Goal: Task Accomplishment & Management: Use online tool/utility

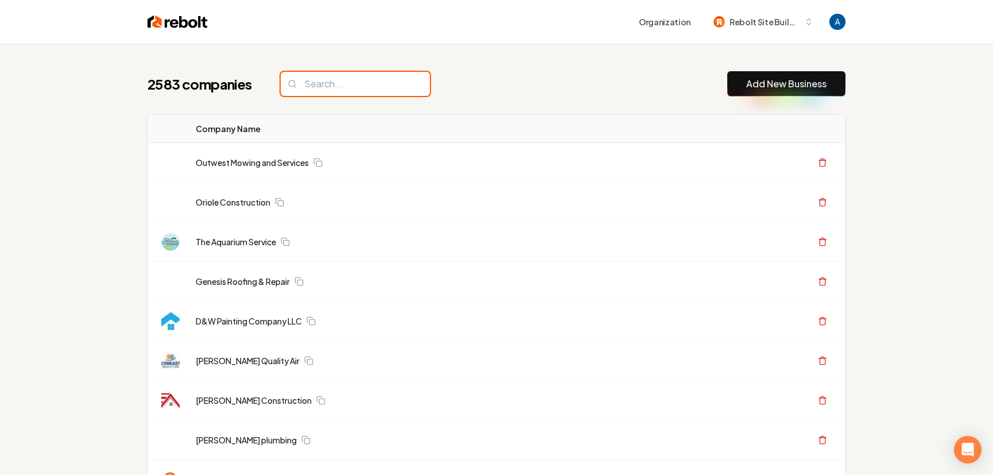
click at [343, 87] on input "search" at bounding box center [355, 84] width 149 height 24
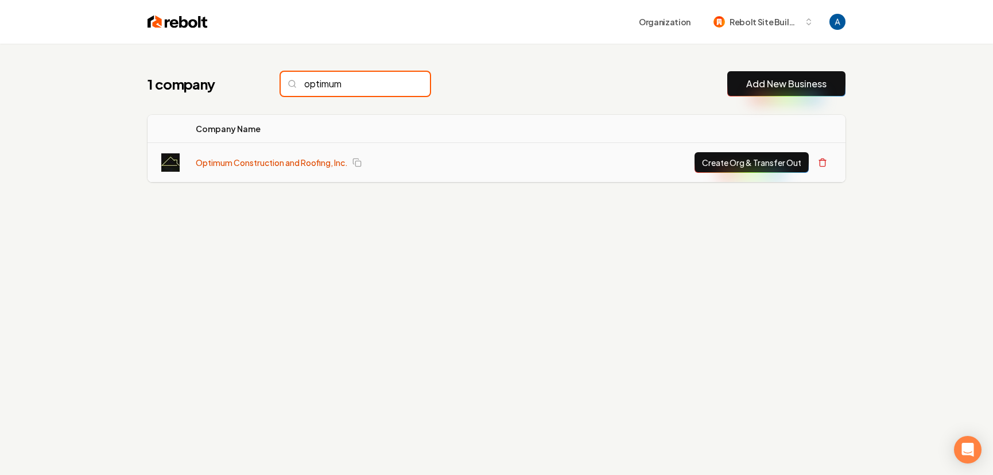
type input "optimum"
click at [243, 164] on link "Optimum Construction and Roofing, Inc." at bounding box center [272, 162] width 152 height 11
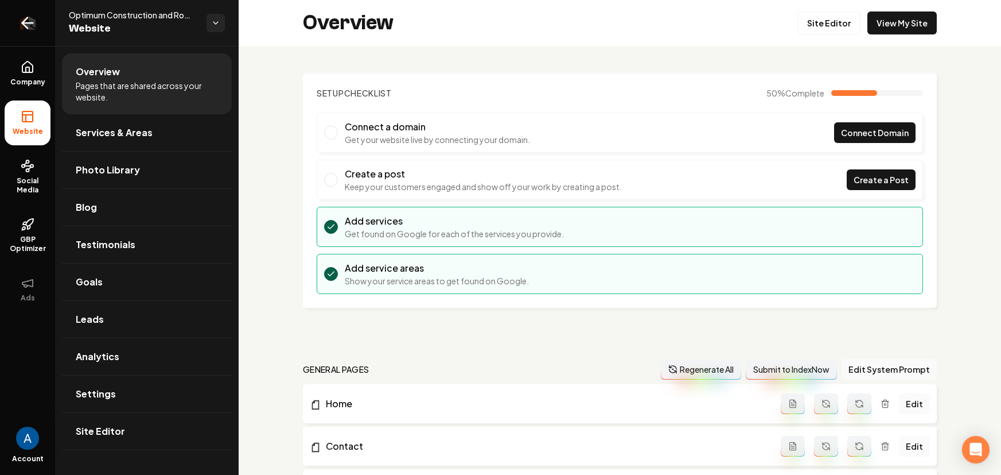
click at [17, 14] on link "Return to dashboard" at bounding box center [27, 23] width 55 height 46
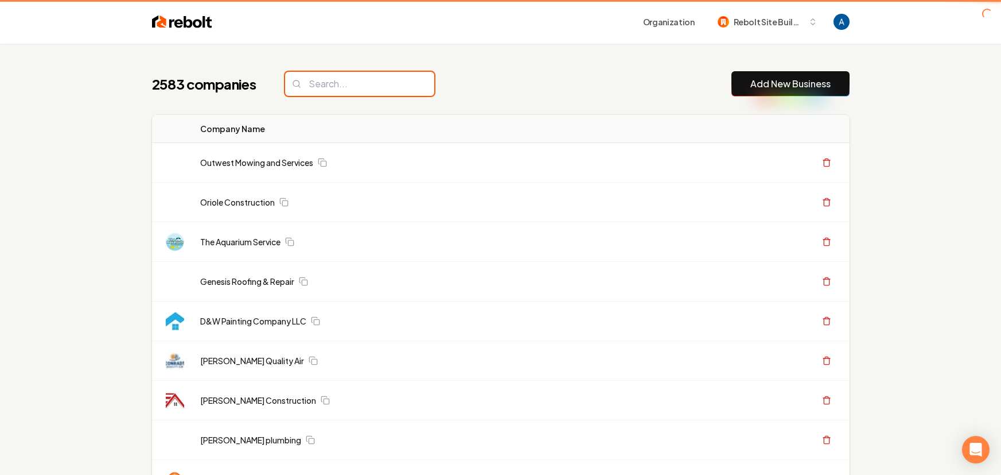
click at [343, 94] on input "search" at bounding box center [359, 84] width 149 height 24
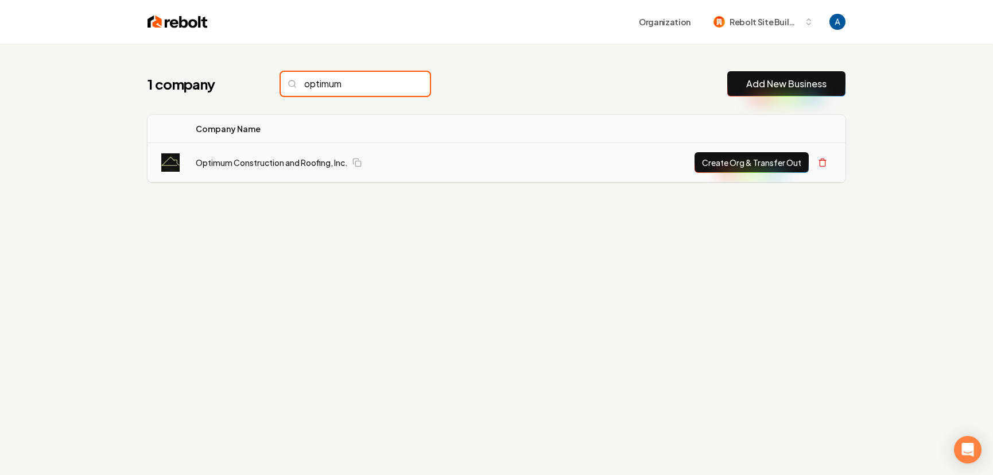
type input "optimum"
click at [763, 162] on button "Create Org & Transfer Out" at bounding box center [751, 162] width 114 height 21
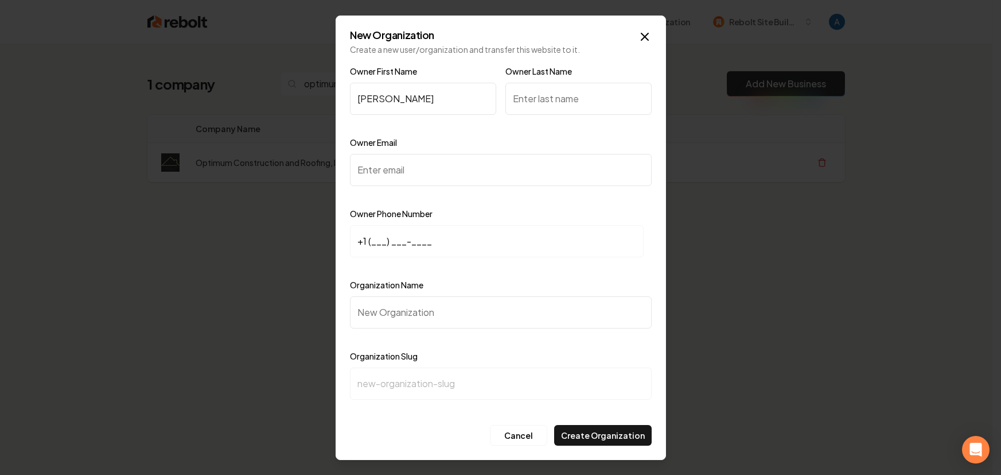
type input "Nate"
click at [560, 104] on input "Owner Last Name" at bounding box center [579, 99] width 146 height 32
type input "Groehler"
click at [399, 177] on input "Owner Email" at bounding box center [501, 170] width 302 height 32
paste input "optimumconstruction20@gmail.com"
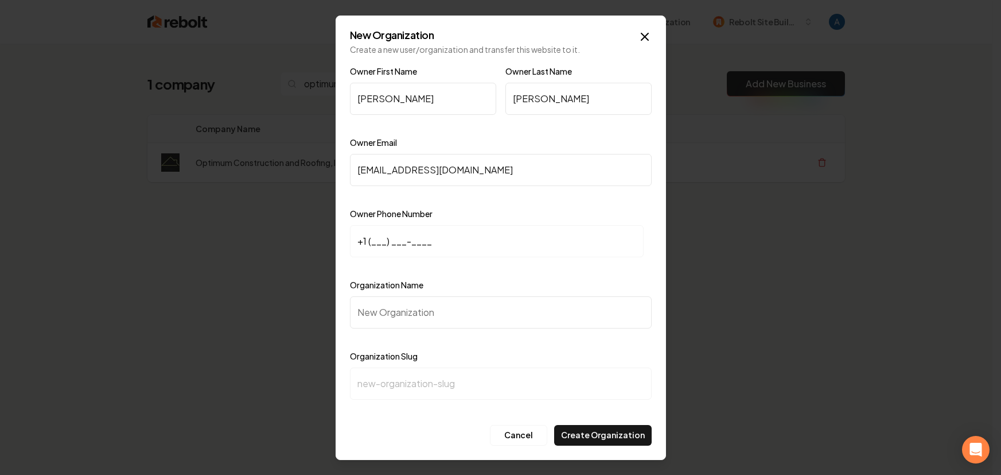
type input "optimumconstruction20@gmail.com"
click at [389, 242] on input "+1 (___) ___-____" at bounding box center [497, 241] width 294 height 32
paste input "385) 318-5830"
type input "+1 (385) 318-5830"
click at [413, 309] on input "Organization Name" at bounding box center [501, 312] width 302 height 32
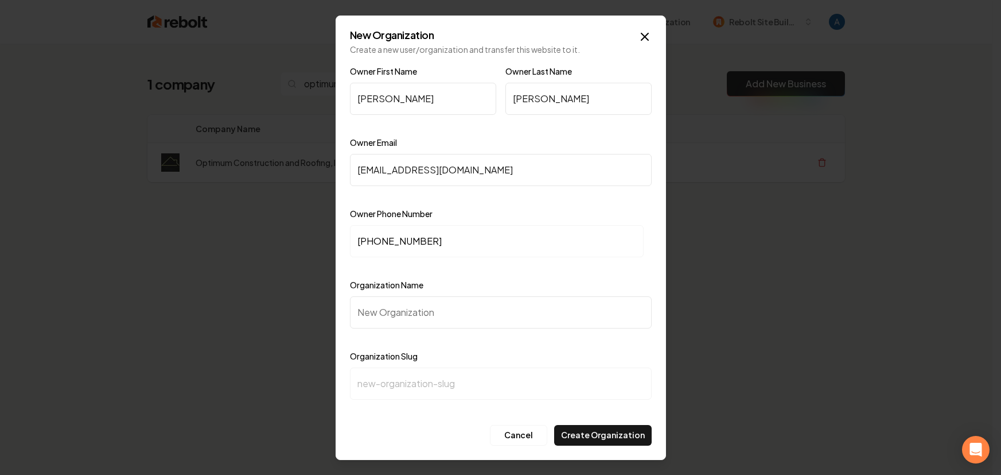
paste input "Optimum Construction and Roofing, Inc."
type input "Optimum Construction and Roofing, Inc."
type input "optimum-construction-and-roofing-inc"
type input "Optimum Construction and Roofing, Inc."
click at [586, 433] on button "Create Organization" at bounding box center [603, 435] width 98 height 21
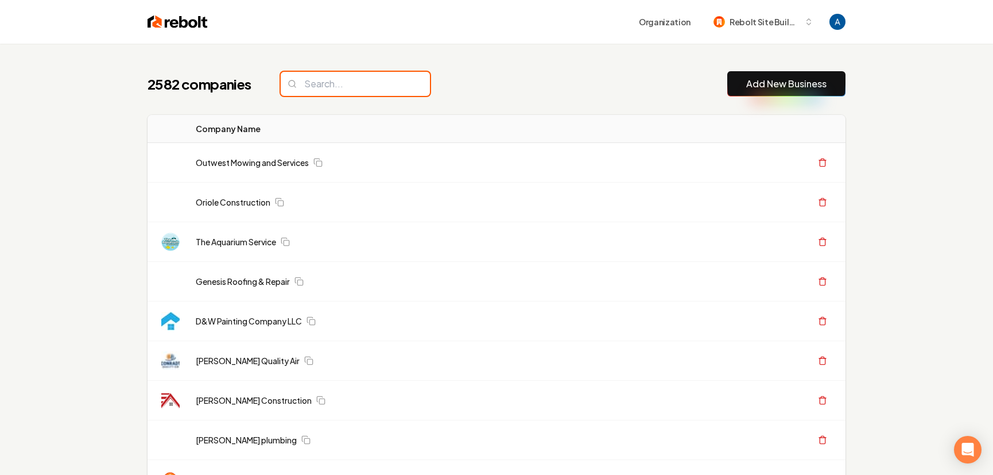
click at [318, 88] on input "search" at bounding box center [355, 84] width 149 height 24
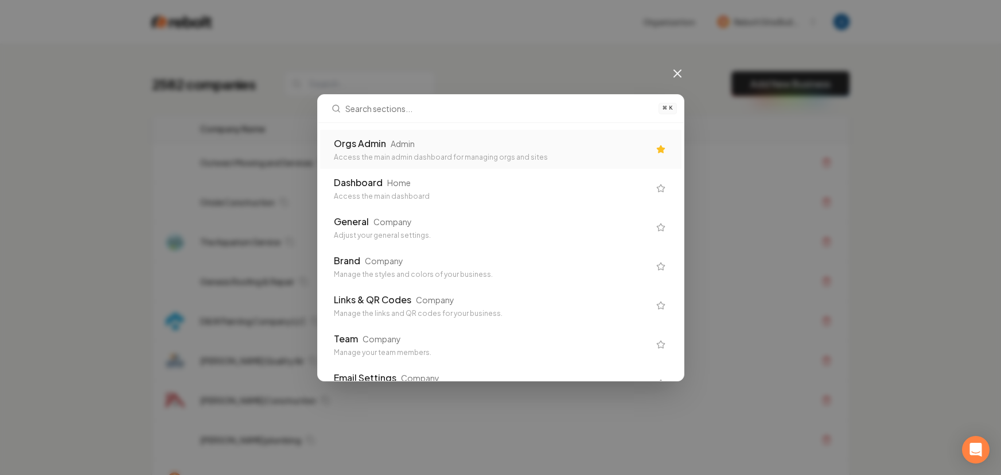
click at [354, 153] on div "Access the main admin dashboard for managing orgs and sites" at bounding box center [492, 157] width 316 height 9
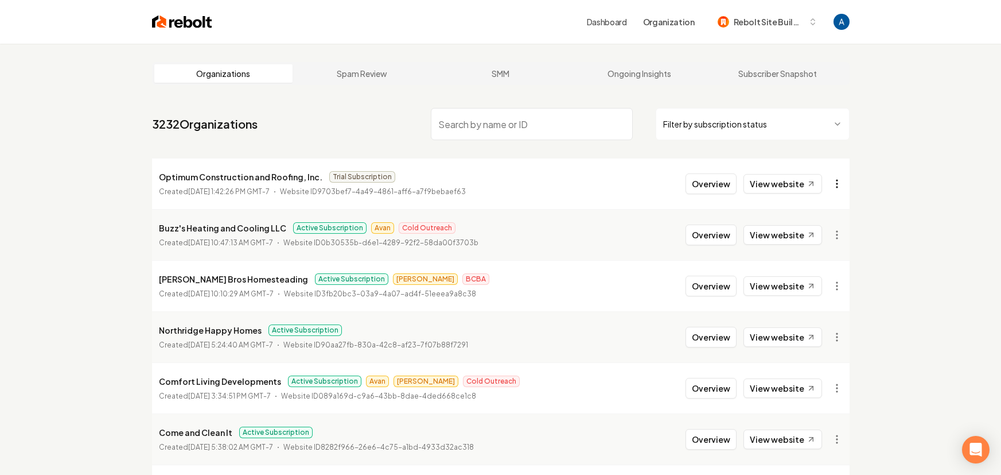
click at [833, 181] on html "Dashboard Organization Rebolt Site Builder Organizations Spam Review SMM Ongoin…" at bounding box center [500, 237] width 1001 height 475
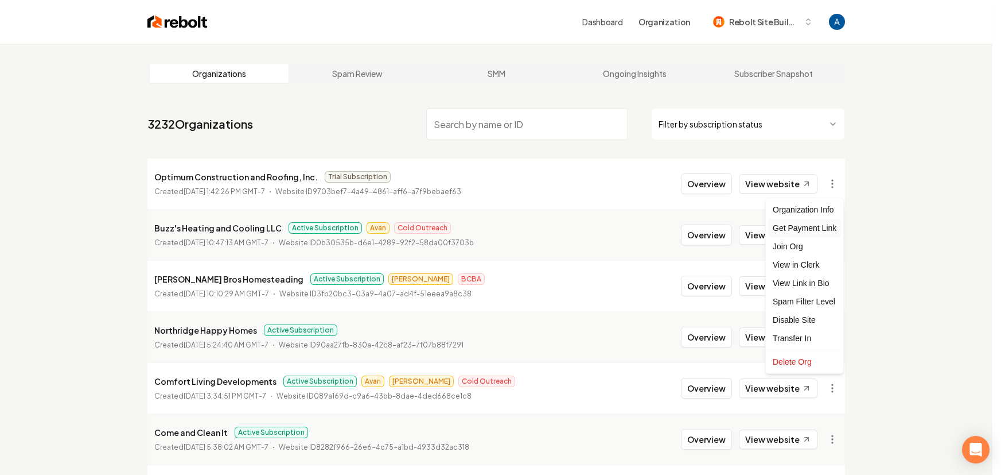
click at [800, 231] on div "Get Payment Link" at bounding box center [804, 228] width 73 height 18
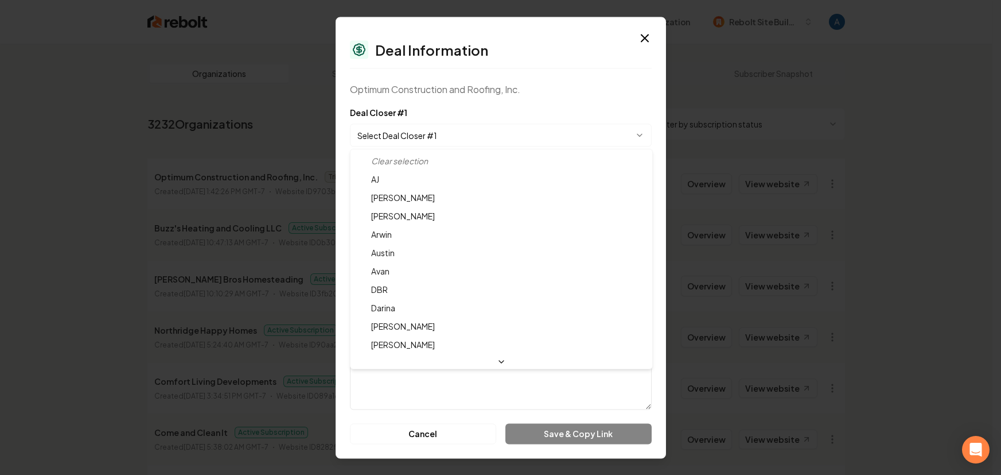
click at [471, 143] on body "Dashboard Organization Rebolt Site Builder Organizations Spam Review SMM Ongoin…" at bounding box center [496, 237] width 993 height 475
select select "**********"
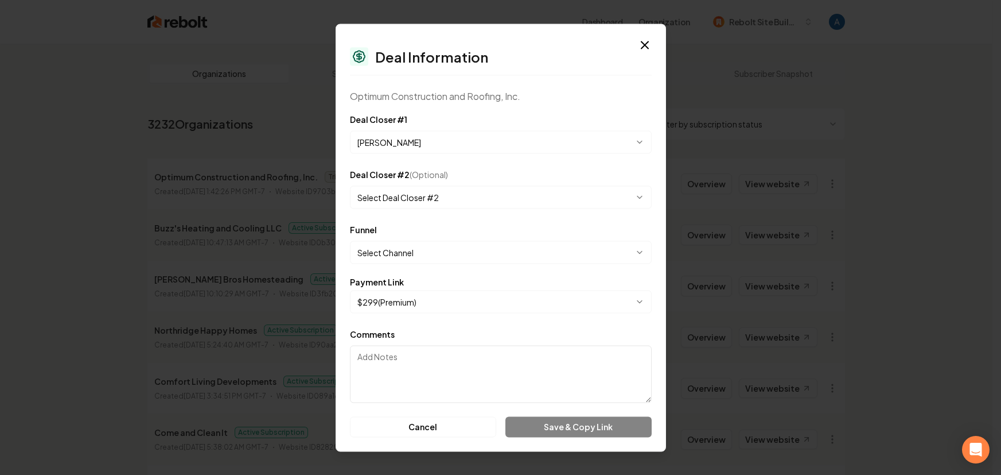
click at [421, 251] on body "Dashboard Organization Rebolt Site Builder Organizations Spam Review SMM Ongoin…" at bounding box center [496, 237] width 993 height 475
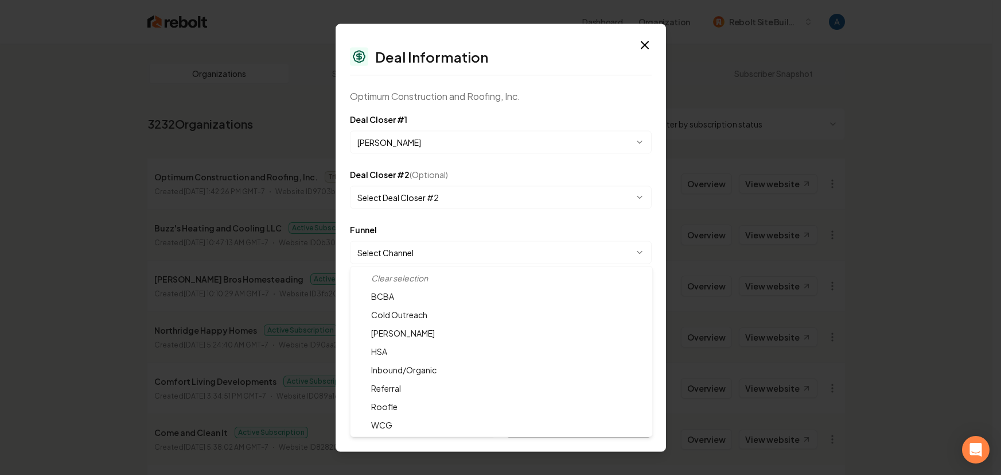
select select "**********"
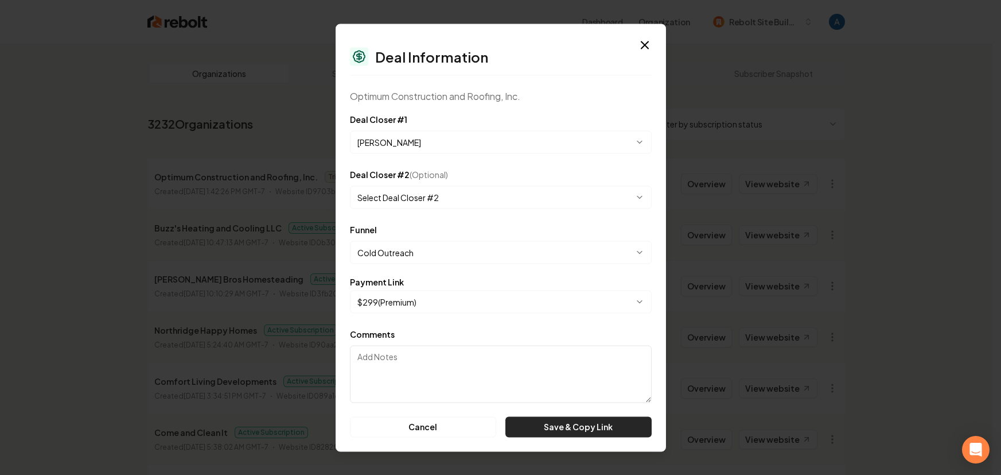
click at [539, 429] on button "Save & Copy Link" at bounding box center [579, 426] width 146 height 21
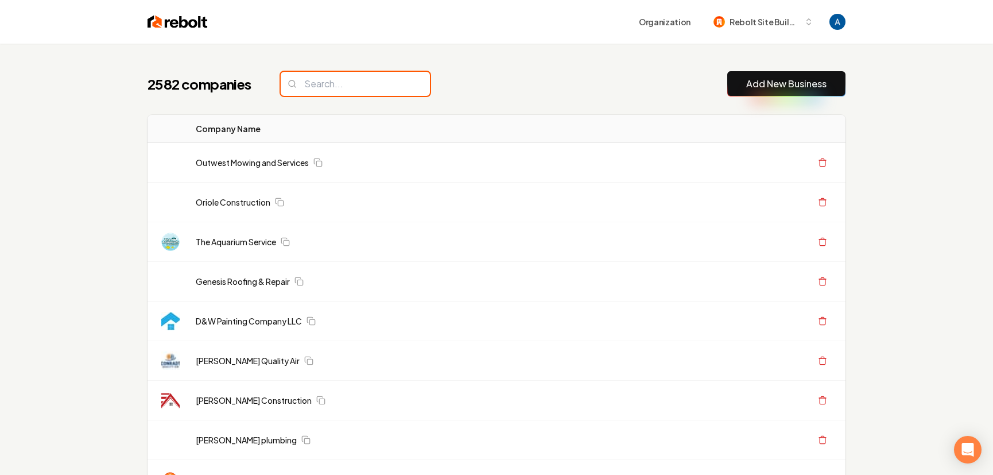
click at [333, 80] on input "search" at bounding box center [355, 84] width 149 height 24
click at [568, 80] on div "2582 companies Add New Business" at bounding box center [496, 83] width 698 height 25
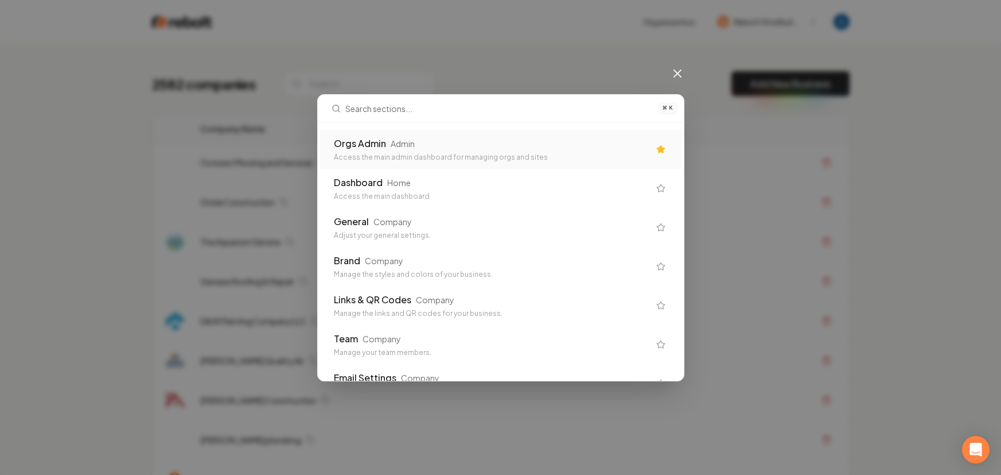
click at [536, 149] on div "Orgs Admin Admin" at bounding box center [492, 144] width 316 height 14
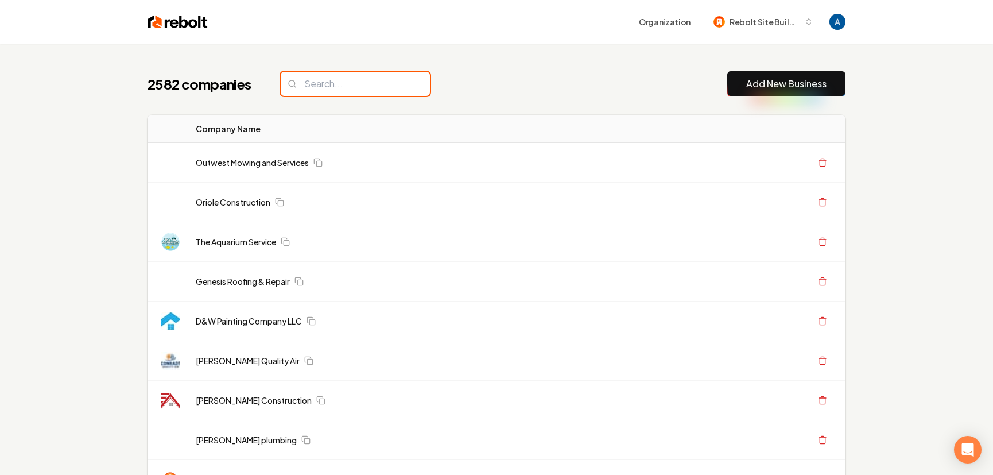
click at [363, 86] on input "search" at bounding box center [355, 84] width 149 height 24
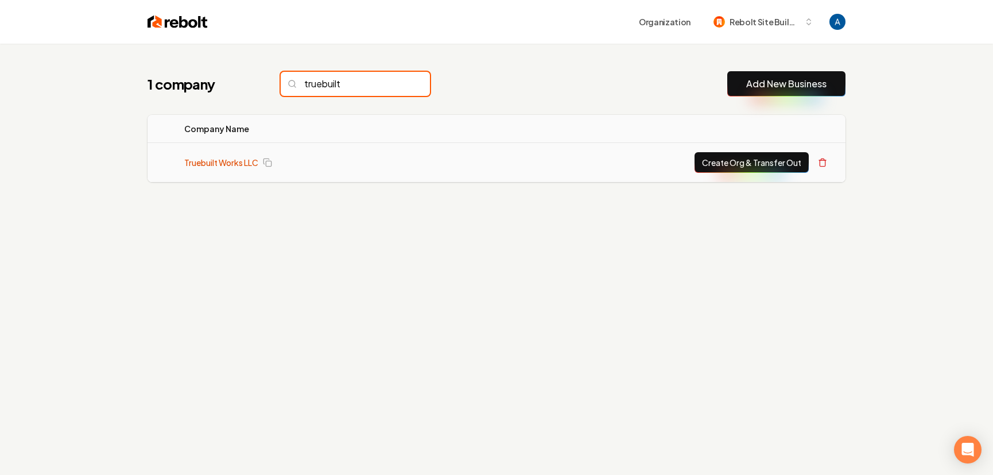
type input "truebuilt"
click at [209, 167] on link "Truebuilt Works LLC" at bounding box center [221, 162] width 74 height 11
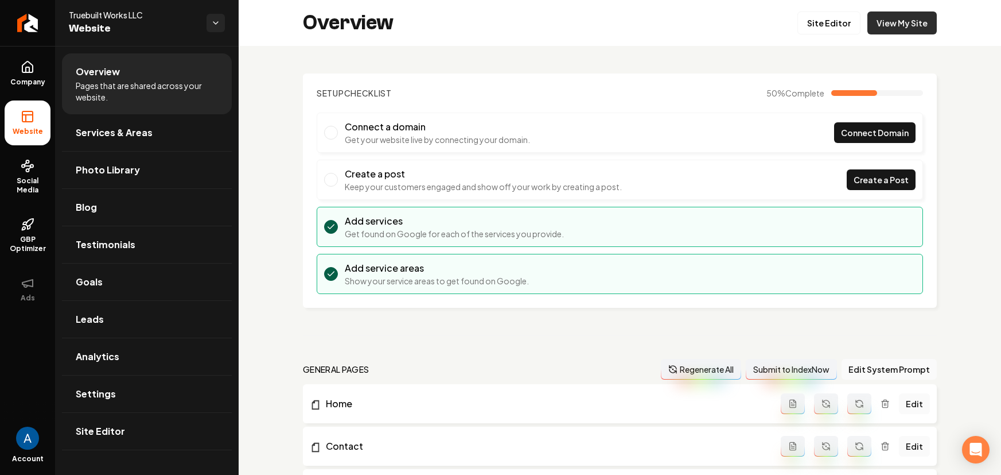
click at [869, 24] on link "View My Site" at bounding box center [902, 22] width 69 height 23
click at [830, 30] on link "Site Editor" at bounding box center [829, 22] width 63 height 23
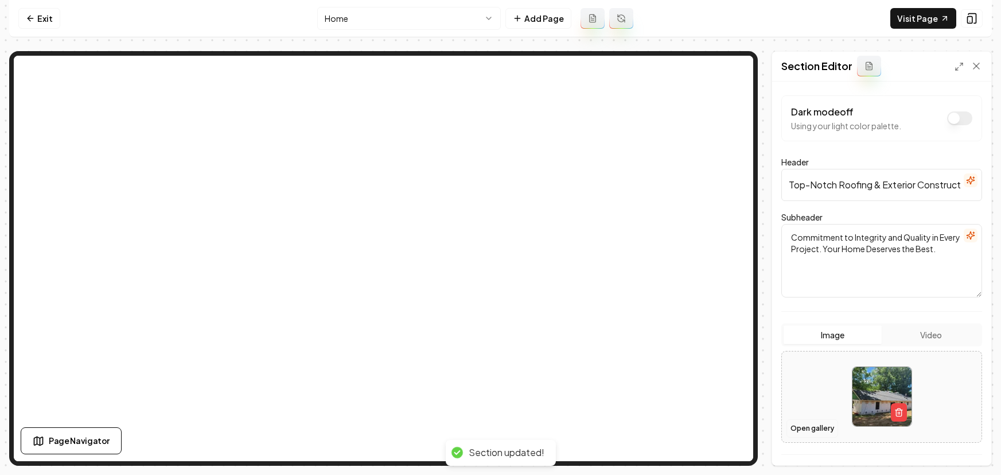
click at [809, 425] on button "Open gallery" at bounding box center [813, 428] width 52 height 18
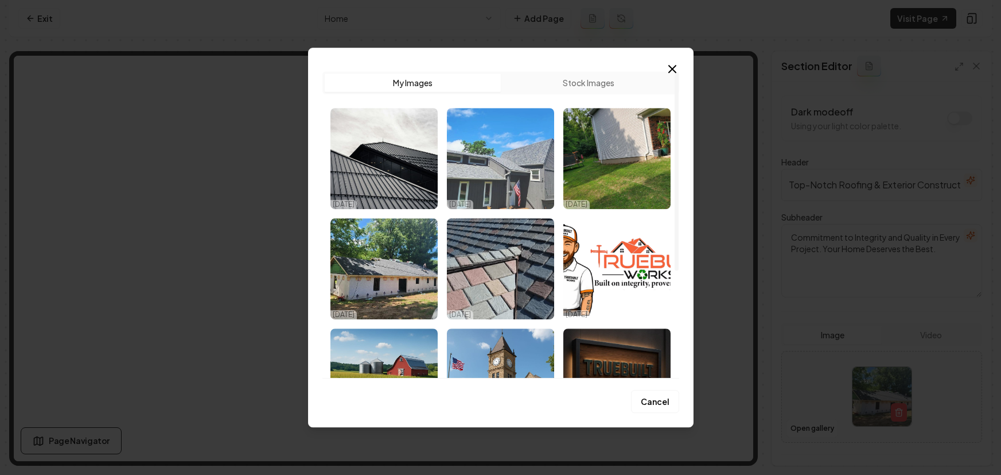
click at [515, 181] on img "Select image image_68e00e905c7cd75eb8359879.jpg" at bounding box center [500, 158] width 107 height 101
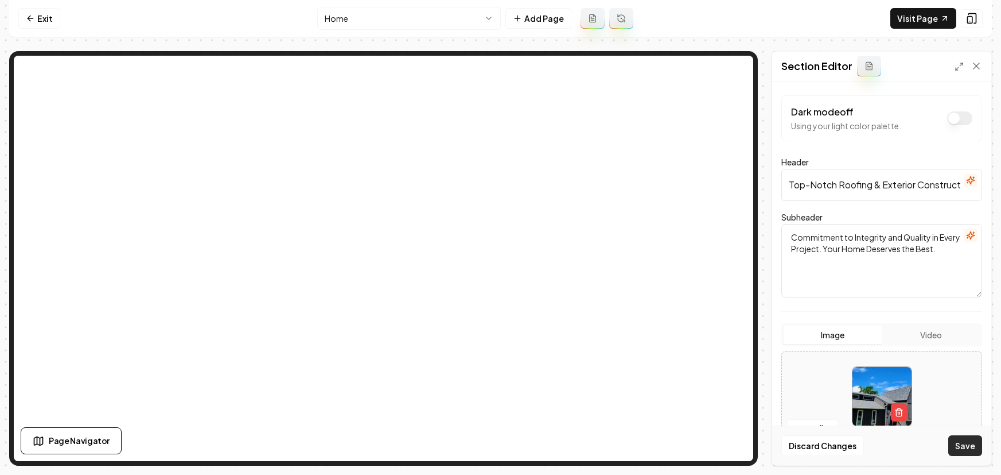
click at [962, 444] on button "Save" at bounding box center [966, 445] width 34 height 21
click at [810, 426] on button "Open gallery" at bounding box center [813, 428] width 52 height 18
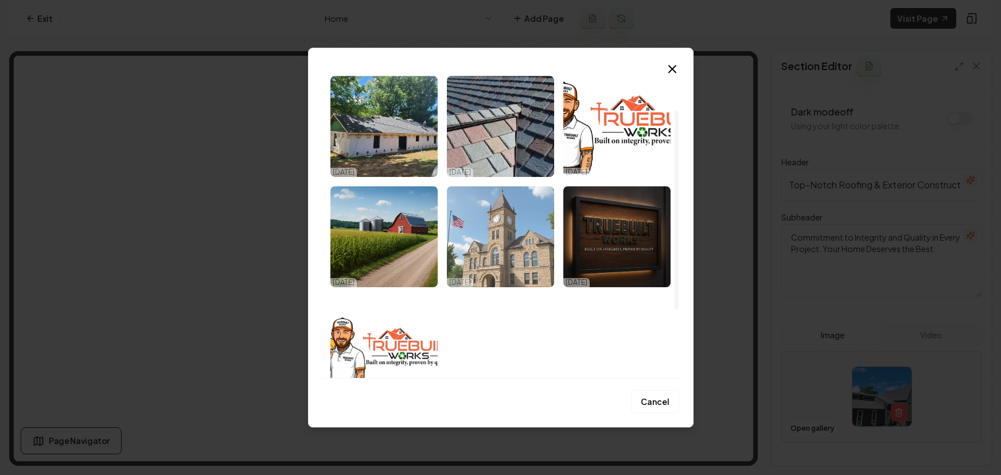
scroll to position [166, 0]
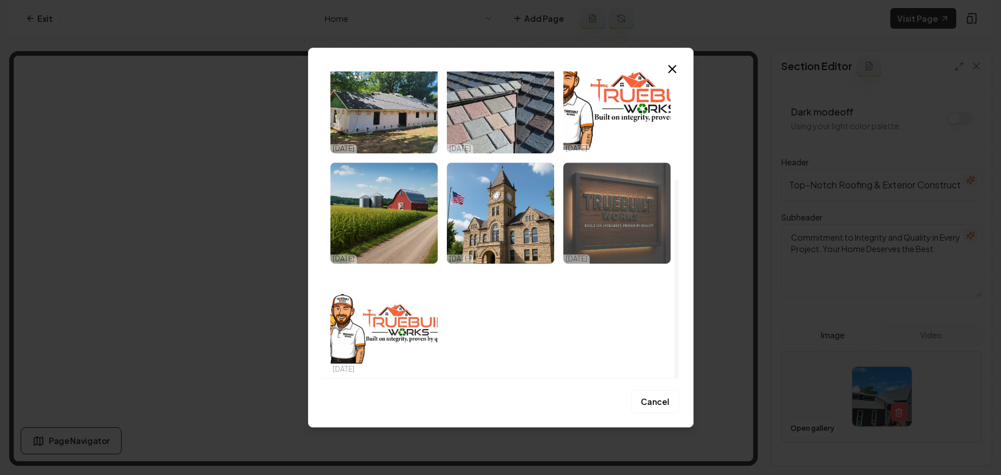
click at [592, 212] on img "Select image image_68e00cef5c7cd75eb82c020c.jpeg" at bounding box center [617, 212] width 107 height 101
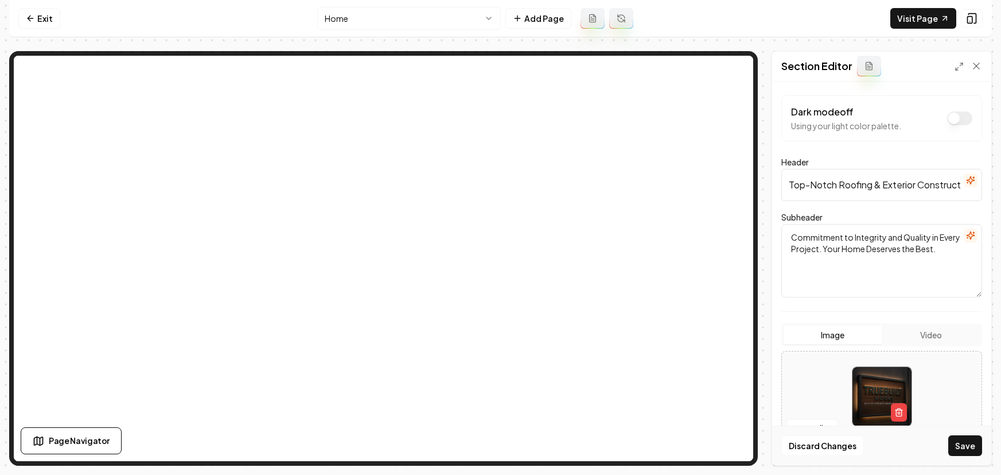
click at [976, 445] on button "Save" at bounding box center [966, 445] width 34 height 21
click at [794, 423] on button "Open gallery" at bounding box center [813, 428] width 52 height 18
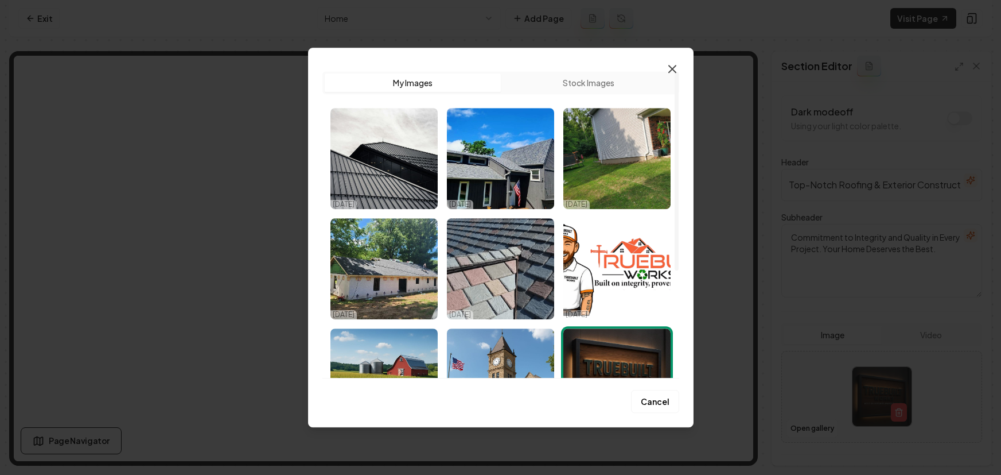
click at [666, 69] on icon "button" at bounding box center [673, 69] width 14 height 14
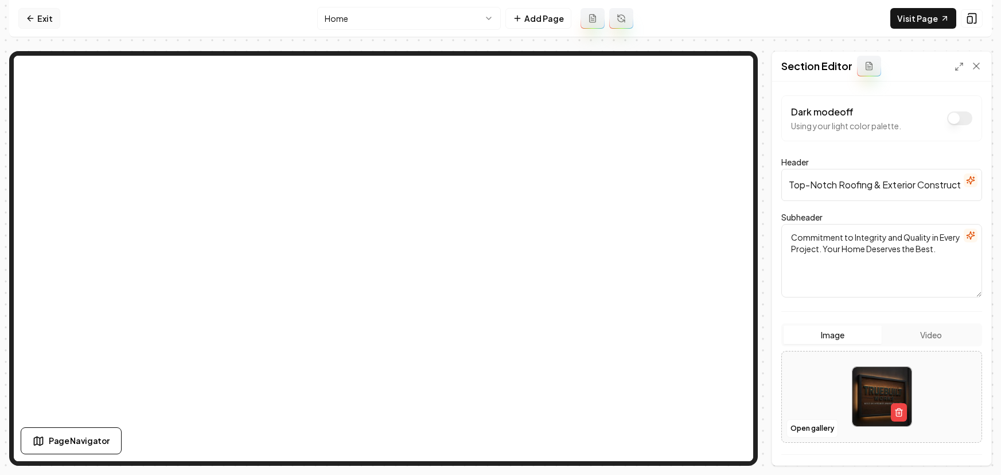
click at [24, 21] on link "Exit" at bounding box center [39, 18] width 42 height 21
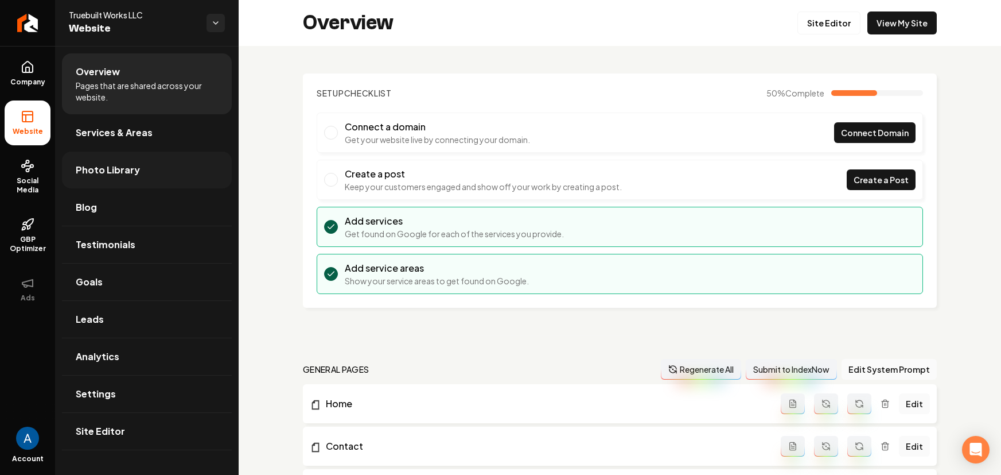
click at [103, 159] on link "Photo Library" at bounding box center [147, 169] width 170 height 37
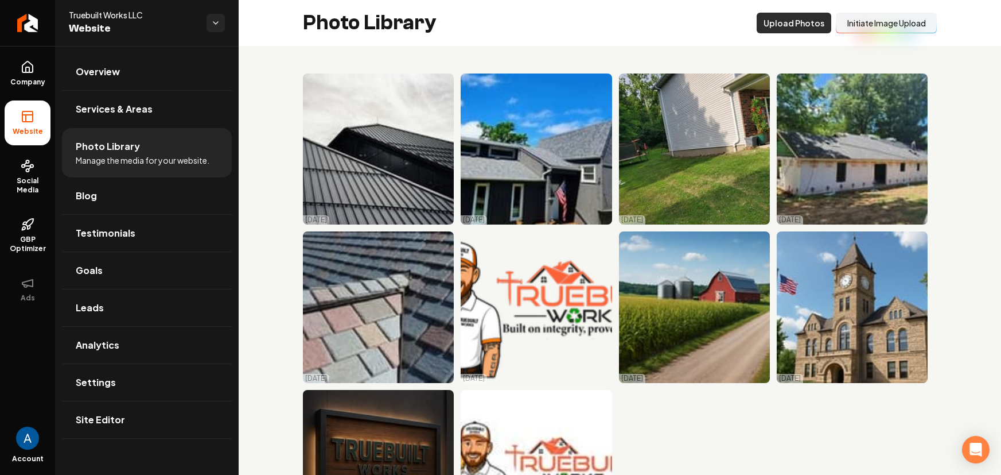
click at [771, 22] on button "Upload Photos" at bounding box center [794, 23] width 75 height 21
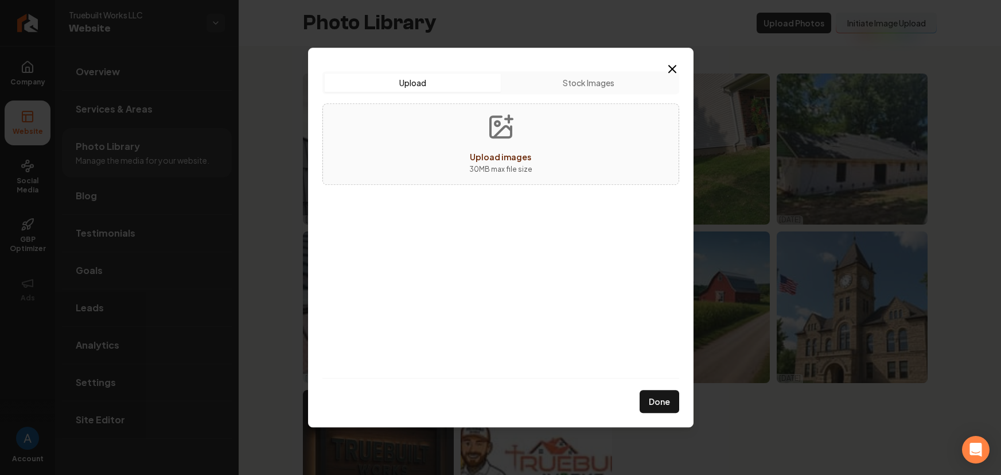
click at [497, 152] on span "Upload images" at bounding box center [500, 156] width 61 height 10
type input "**********"
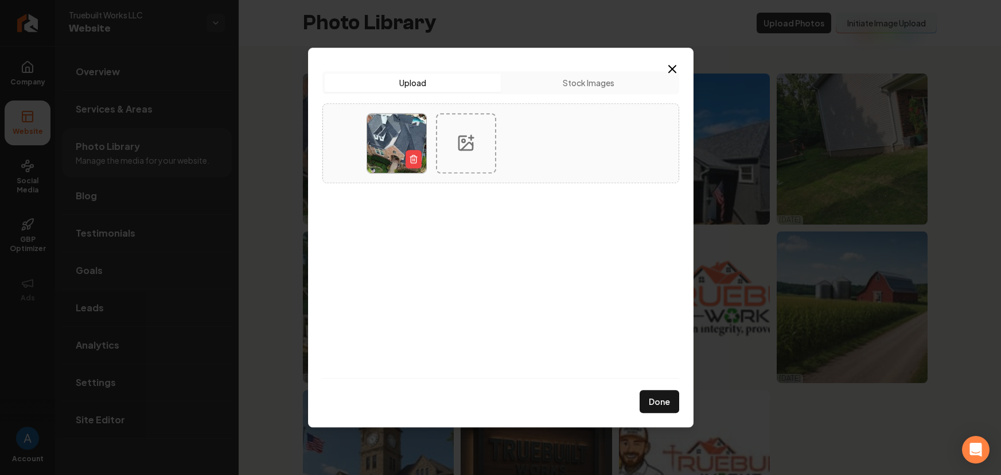
click at [479, 151] on div at bounding box center [466, 143] width 60 height 60
type input "**********"
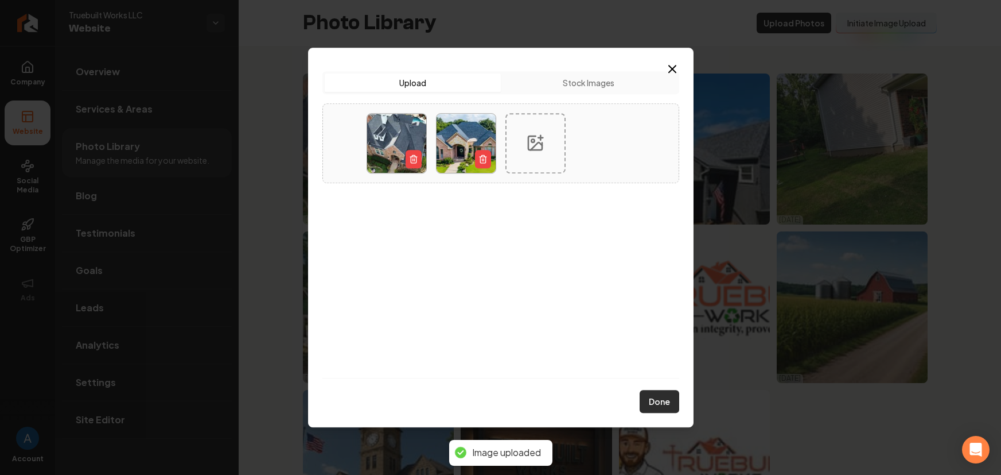
click at [661, 404] on button "Done" at bounding box center [660, 401] width 40 height 23
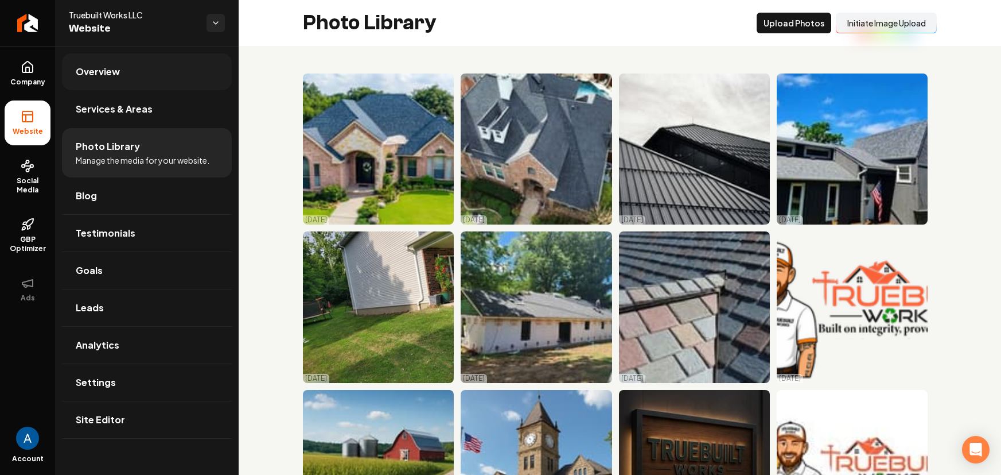
click at [96, 73] on span "Overview" at bounding box center [98, 72] width 44 height 14
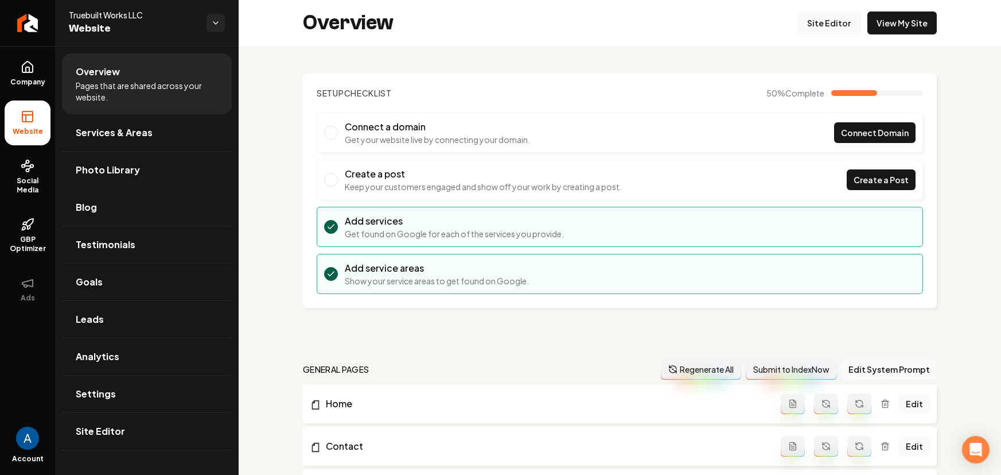
click at [813, 30] on link "Site Editor" at bounding box center [829, 22] width 63 height 23
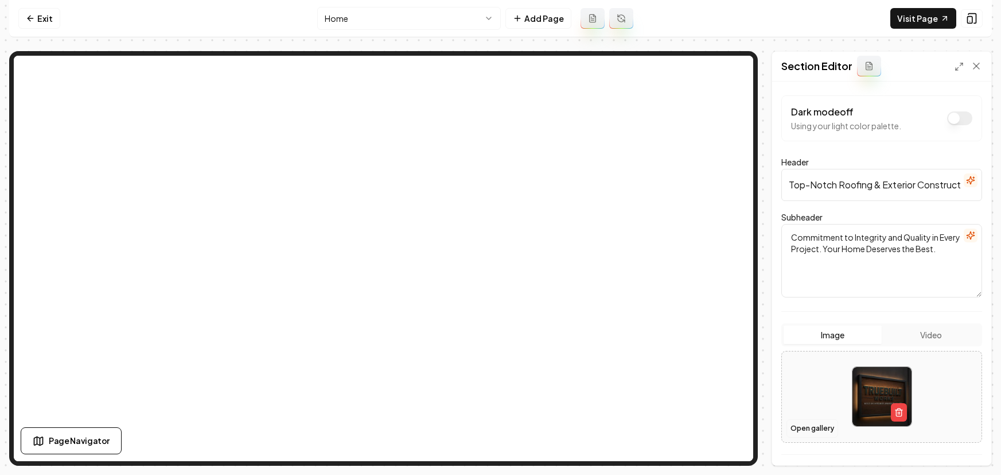
click at [807, 426] on button "Open gallery" at bounding box center [813, 428] width 52 height 18
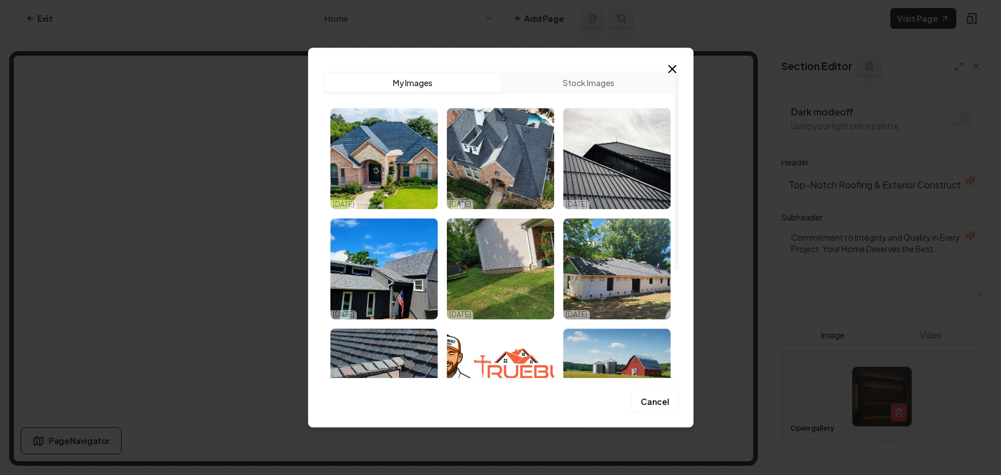
click at [413, 166] on img "Select image image_68e037bb5c7cd75eb8344aa1.jpg" at bounding box center [384, 158] width 107 height 101
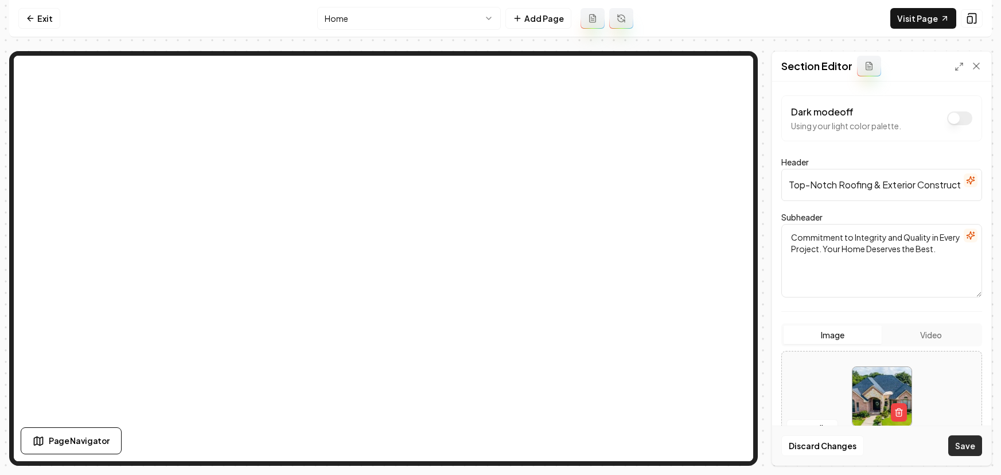
click at [974, 449] on button "Save" at bounding box center [966, 445] width 34 height 21
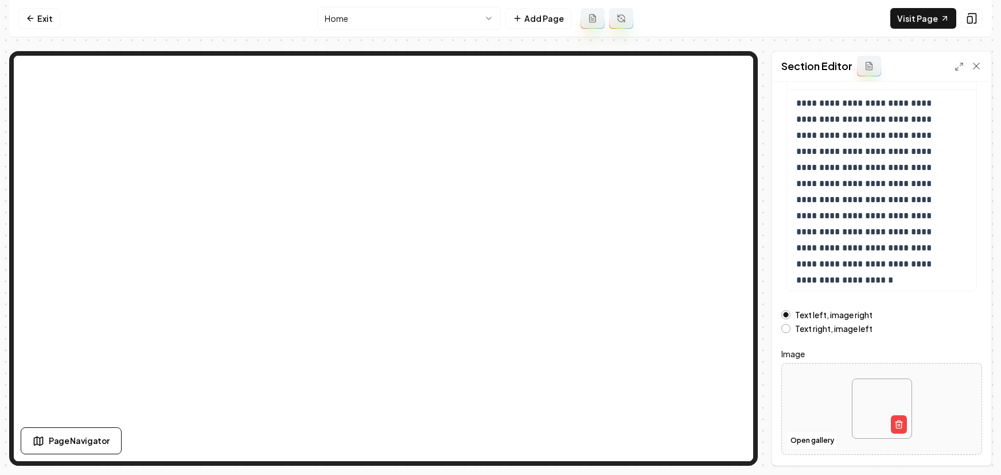
scroll to position [115, 0]
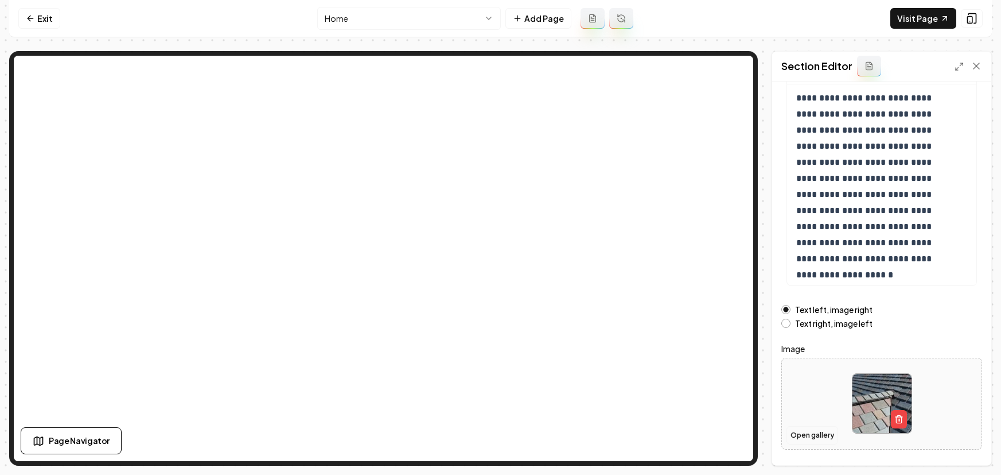
click at [815, 439] on button "Open gallery" at bounding box center [813, 435] width 52 height 18
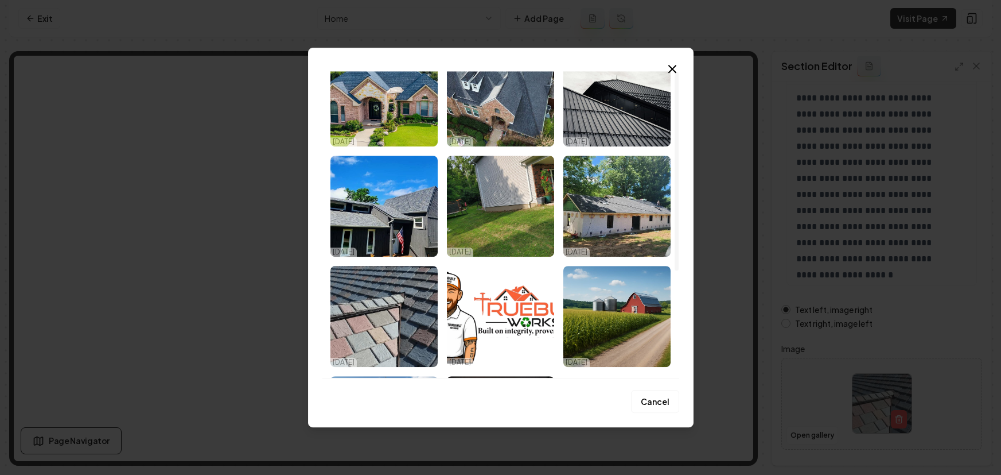
scroll to position [166, 0]
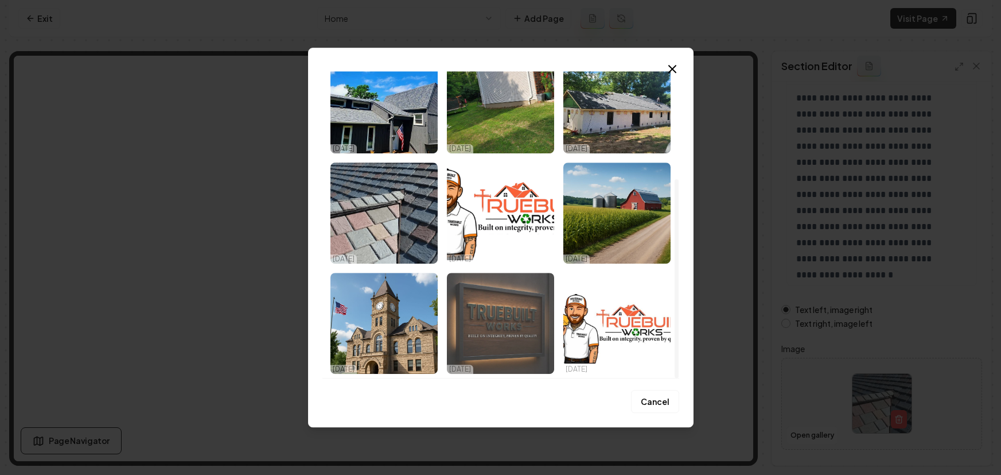
click at [513, 317] on img "Select image image_68e00cef5c7cd75eb82c020c.jpeg" at bounding box center [500, 323] width 107 height 101
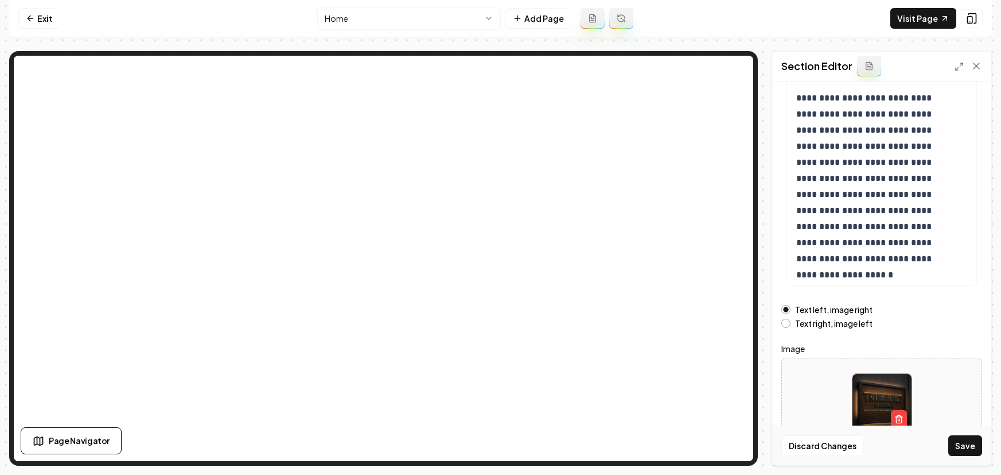
click at [969, 451] on button "Save" at bounding box center [966, 445] width 34 height 21
click at [36, 20] on link "Exit" at bounding box center [39, 18] width 42 height 21
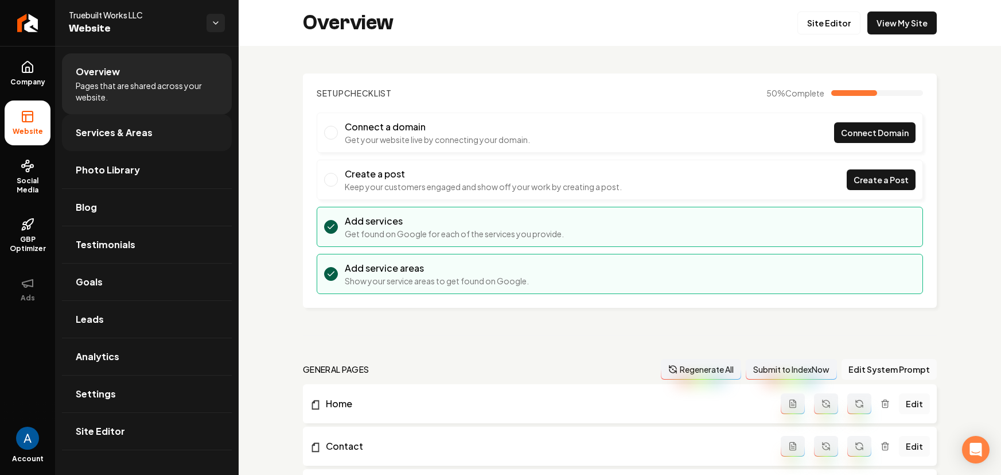
click at [93, 130] on span "Services & Areas" at bounding box center [114, 133] width 77 height 14
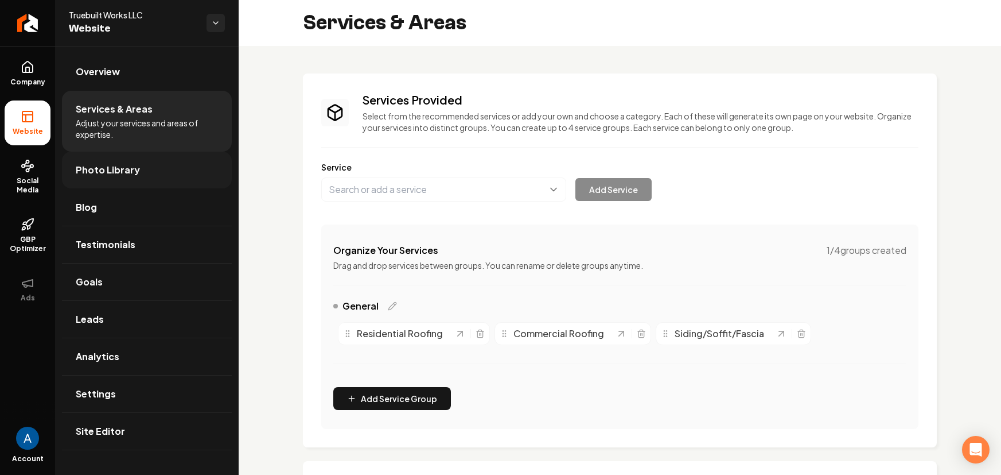
click at [104, 178] on link "Photo Library" at bounding box center [147, 169] width 170 height 37
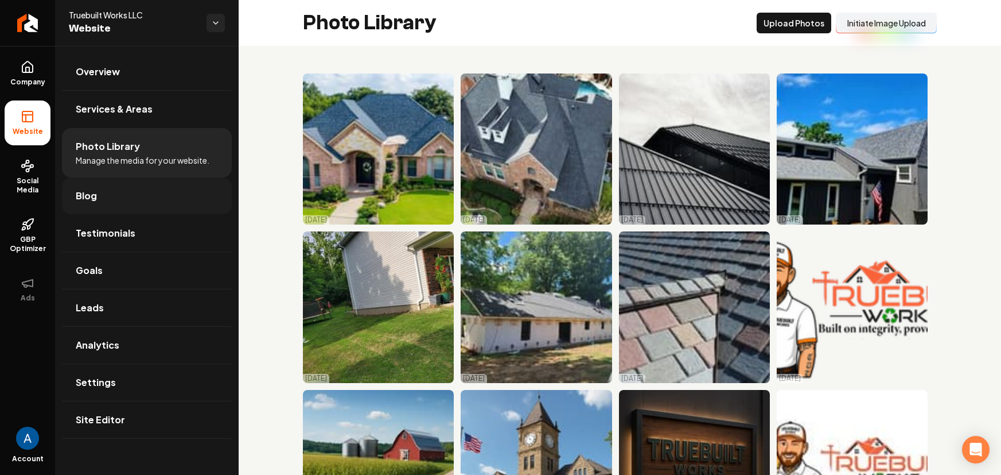
click at [94, 199] on span "Blog" at bounding box center [86, 196] width 21 height 14
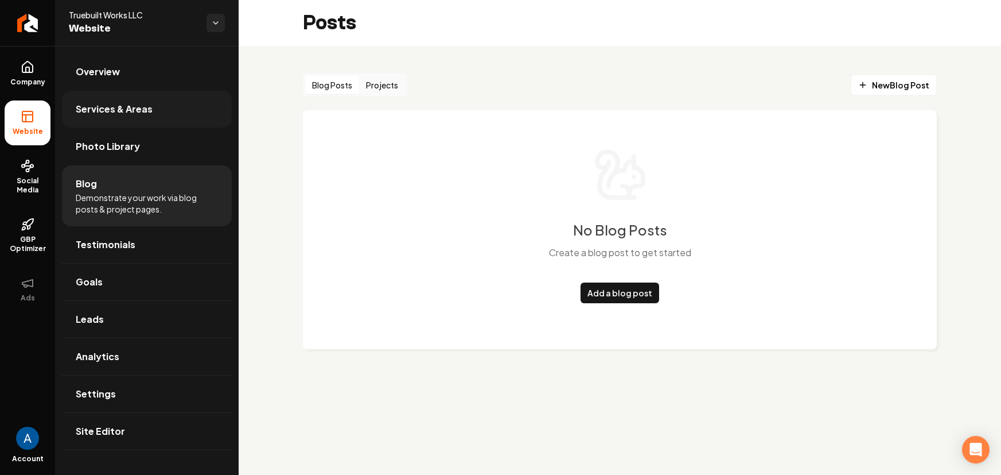
click at [97, 102] on span "Services & Areas" at bounding box center [114, 109] width 77 height 14
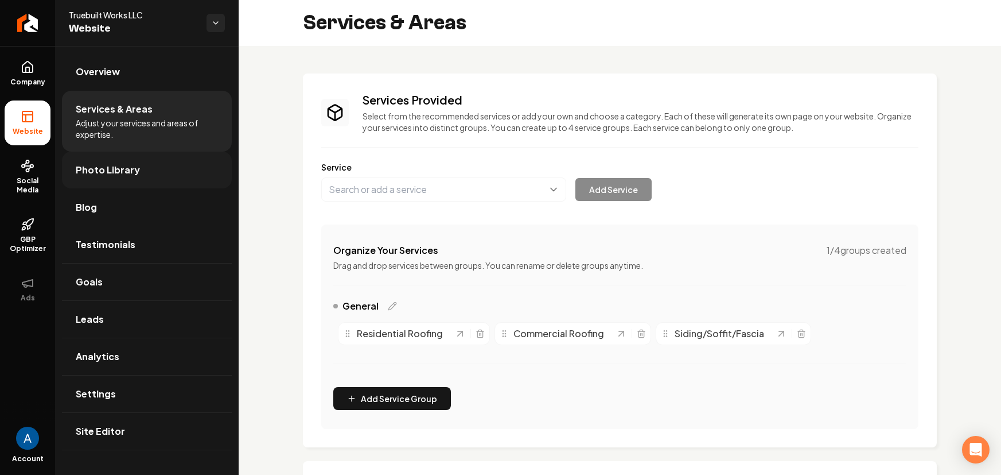
click at [91, 162] on link "Photo Library" at bounding box center [147, 169] width 170 height 37
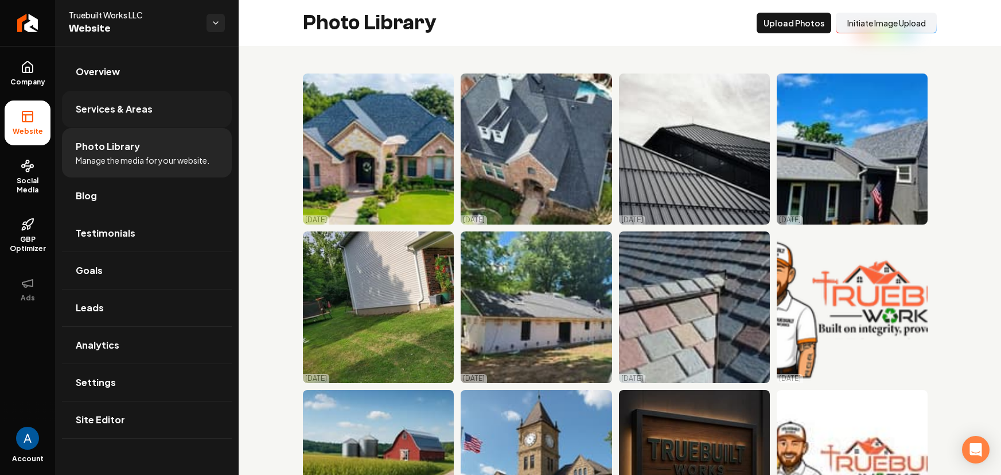
click at [106, 105] on span "Services & Areas" at bounding box center [114, 109] width 77 height 14
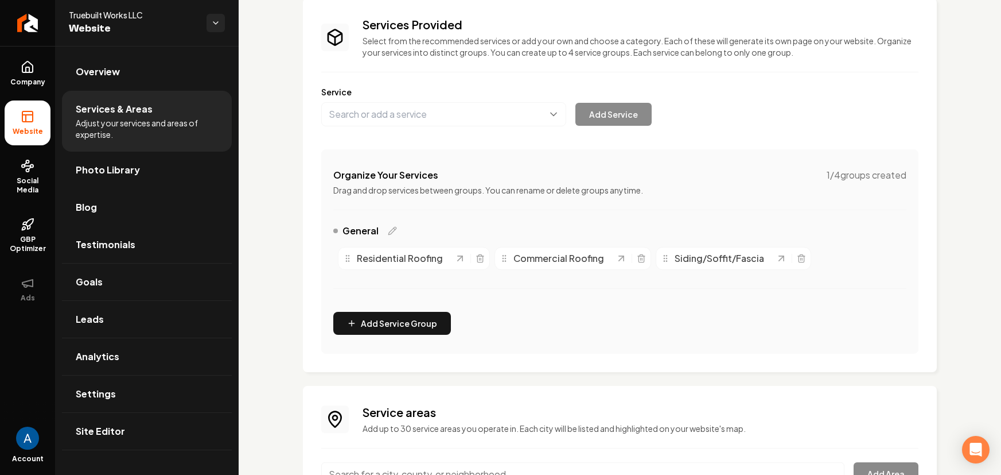
scroll to position [187, 0]
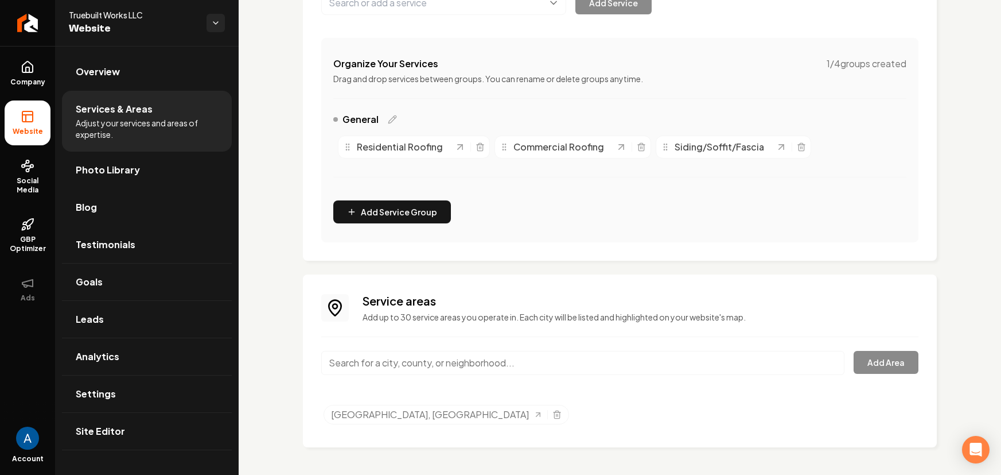
click at [421, 360] on input "Main content area" at bounding box center [582, 363] width 523 height 24
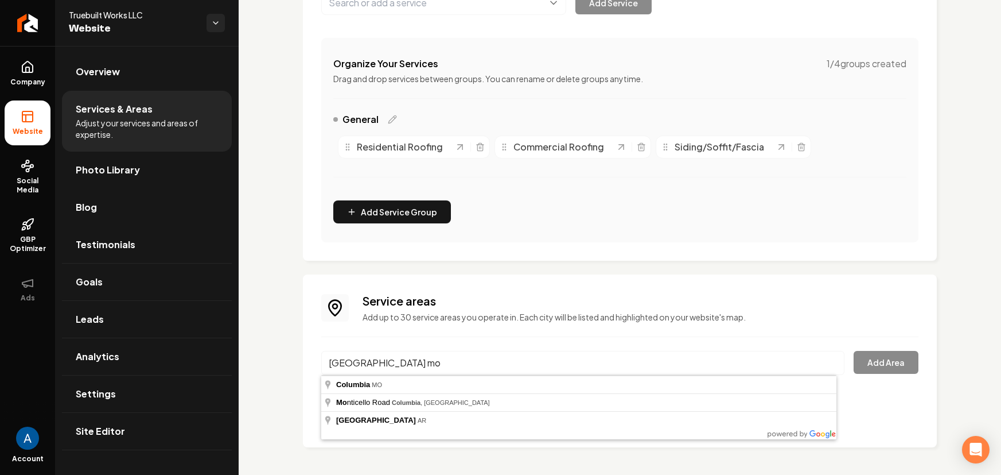
type input "[GEOGRAPHIC_DATA], [GEOGRAPHIC_DATA]"
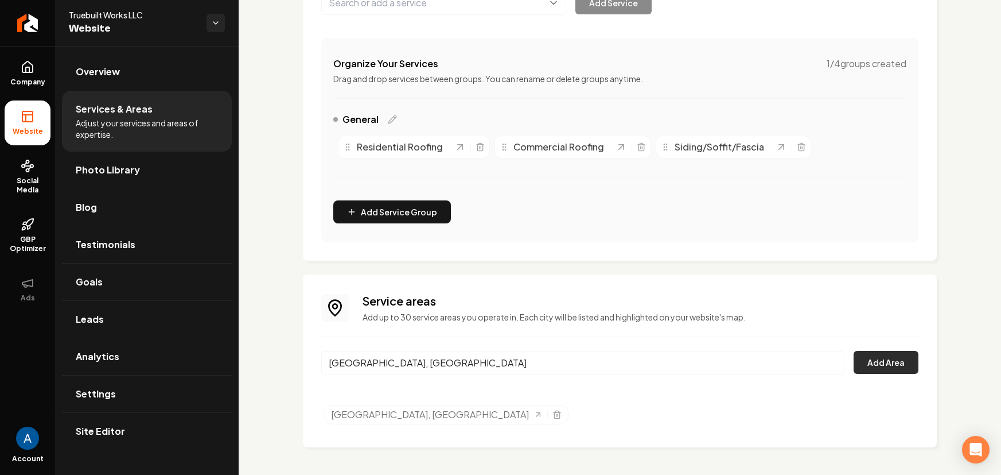
click at [880, 362] on button "Add Area" at bounding box center [886, 362] width 65 height 23
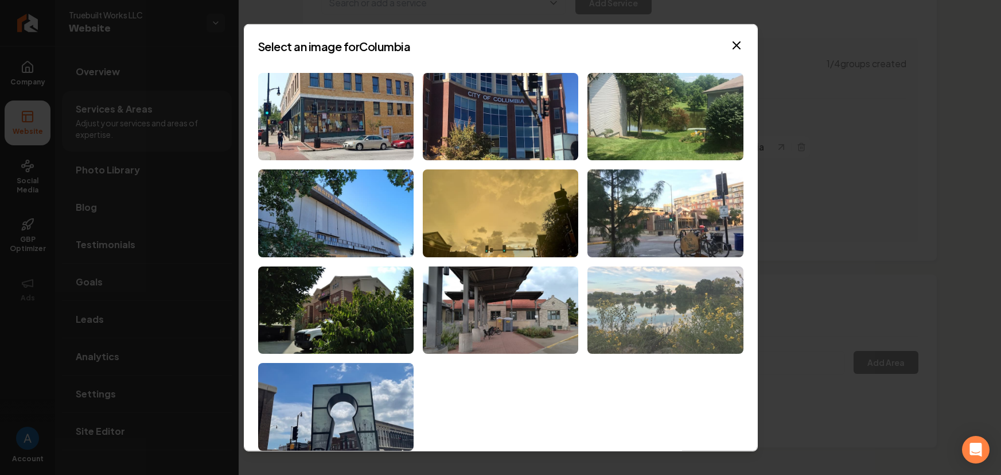
click at [648, 309] on img at bounding box center [666, 310] width 156 height 88
